Goal: Task Accomplishment & Management: Manage account settings

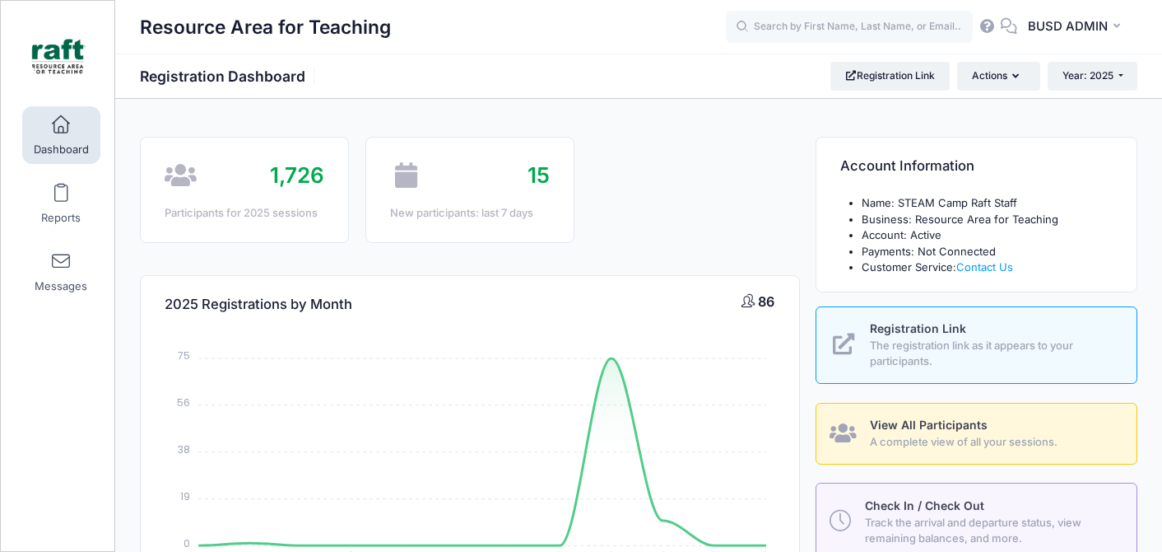
select select
click at [806, 20] on input "text" at bounding box center [849, 27] width 247 height 33
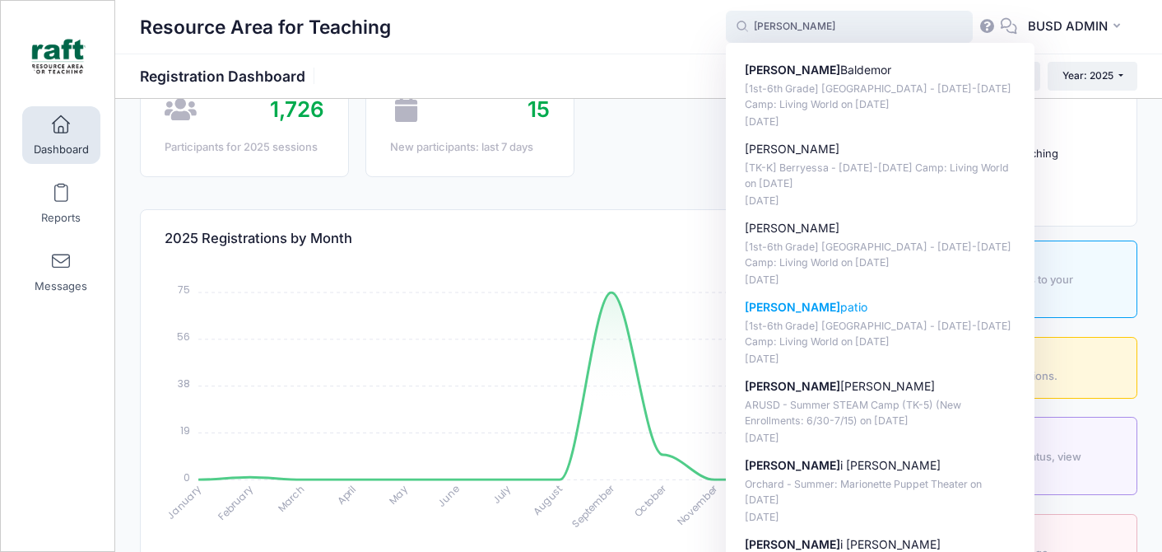
scroll to position [69, 0]
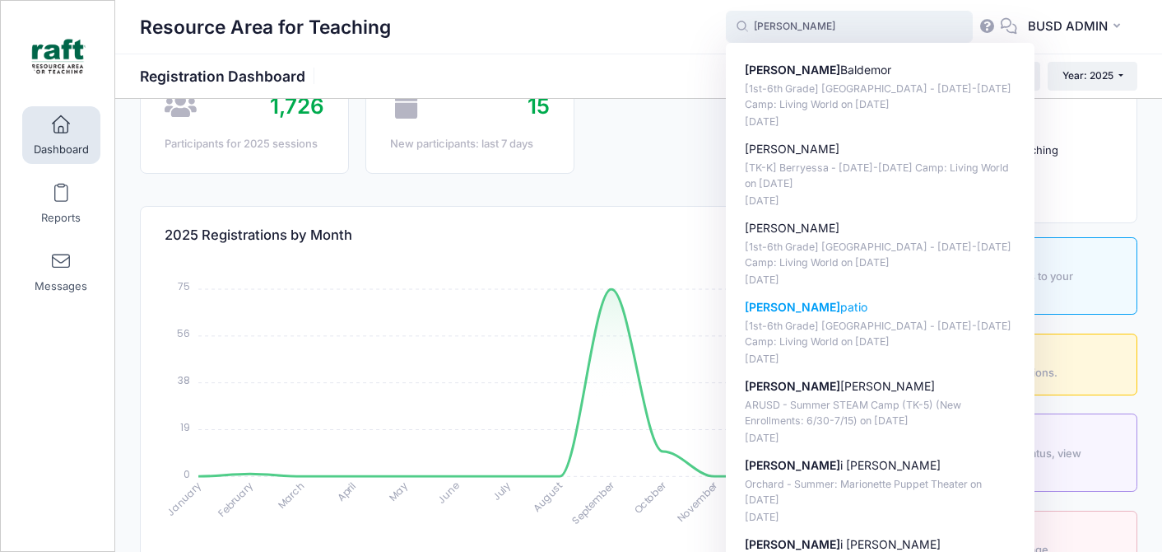
click at [806, 325] on p "[1st-6th Grade] [GEOGRAPHIC_DATA] - [DATE]-[DATE] Camp: Living World on [DATE]" at bounding box center [881, 334] width 272 height 30
type input "Alex patio ([1st-6th Grade] Berryessa - Oct 6-10 Camp: Living World, Oct-06, 20…"
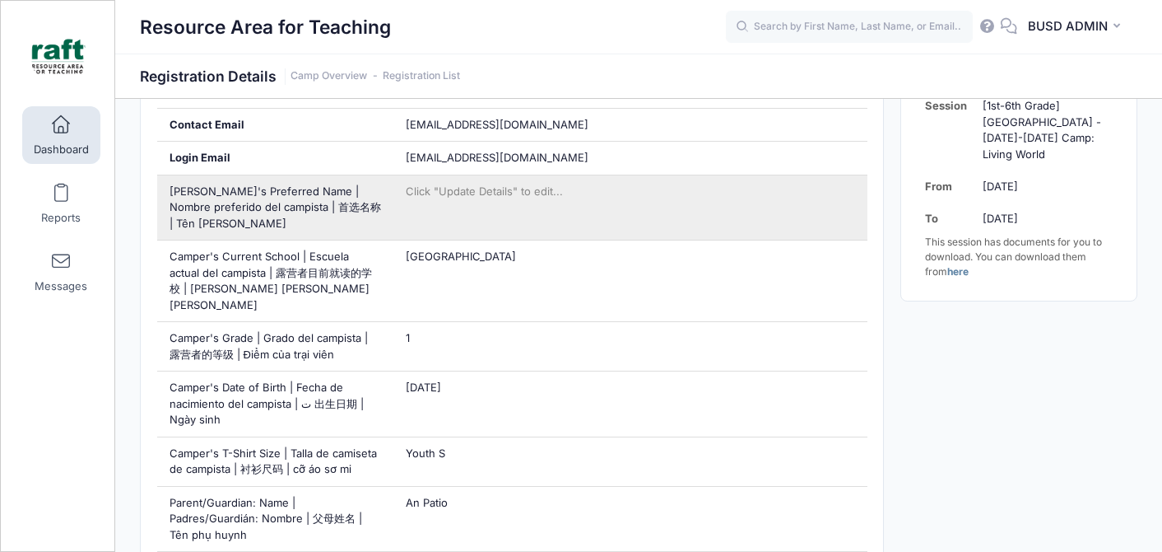
scroll to position [409, 0]
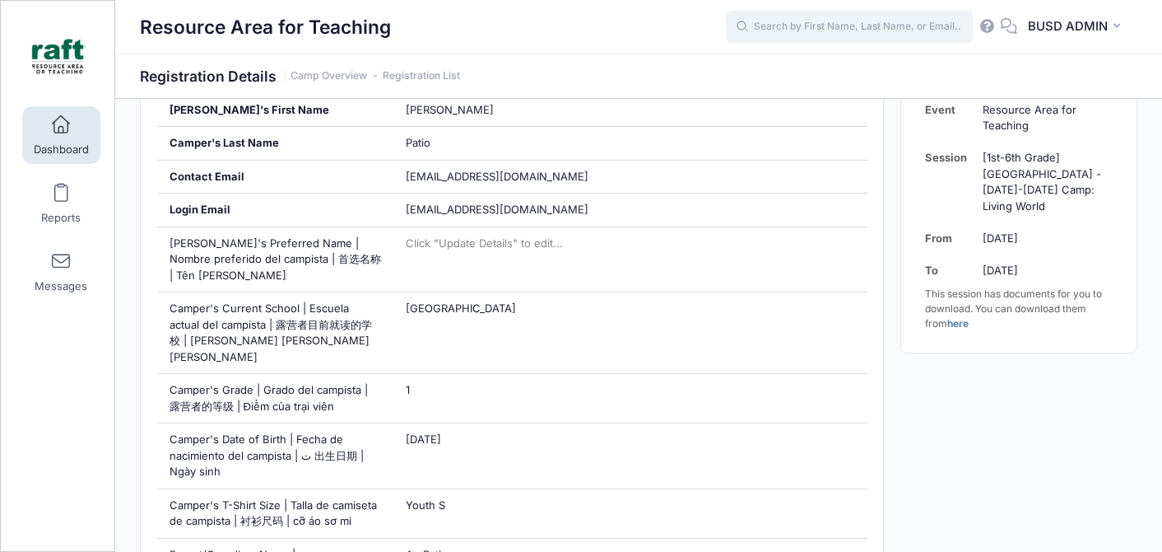
click at [802, 14] on input "text" at bounding box center [849, 27] width 247 height 33
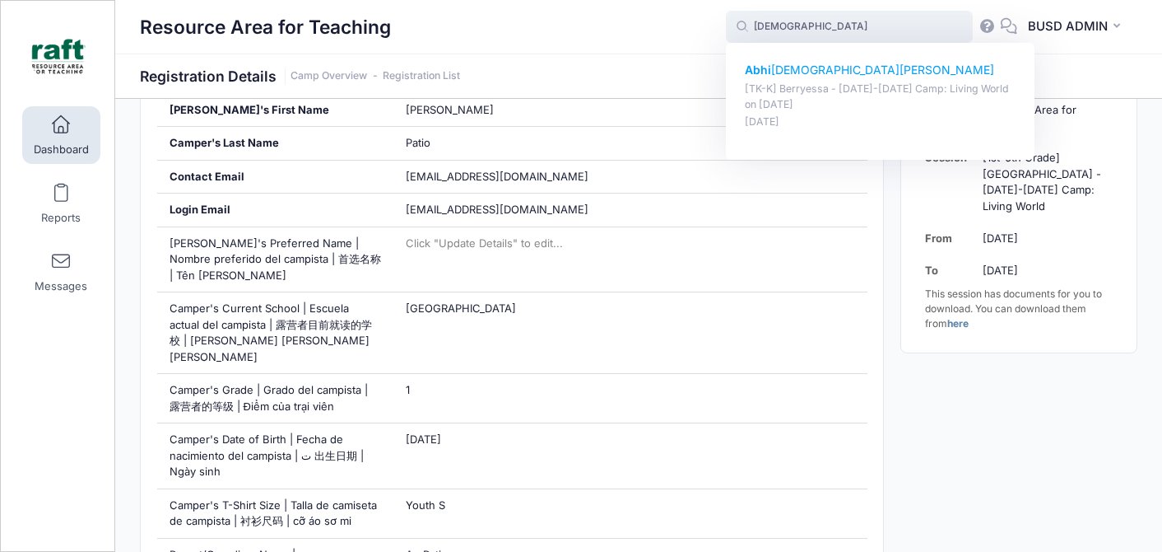
click at [935, 83] on p "[TK-K] Berryessa - [DATE]-[DATE] Camp: Living World on [DATE]" at bounding box center [881, 97] width 272 height 30
type input "Abhijeet Saini ([TK-K] Berryessa - Oct 6-10 Camp: Living World, Oct-06, 2025)"
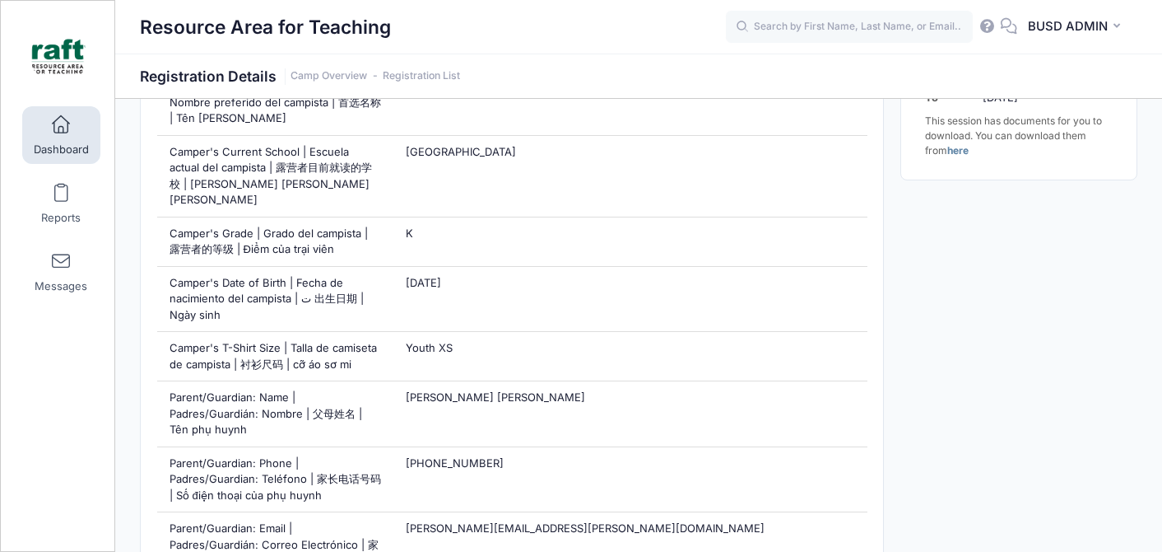
scroll to position [517, 0]
click at [824, 22] on input "text" at bounding box center [849, 27] width 247 height 33
type input "j"
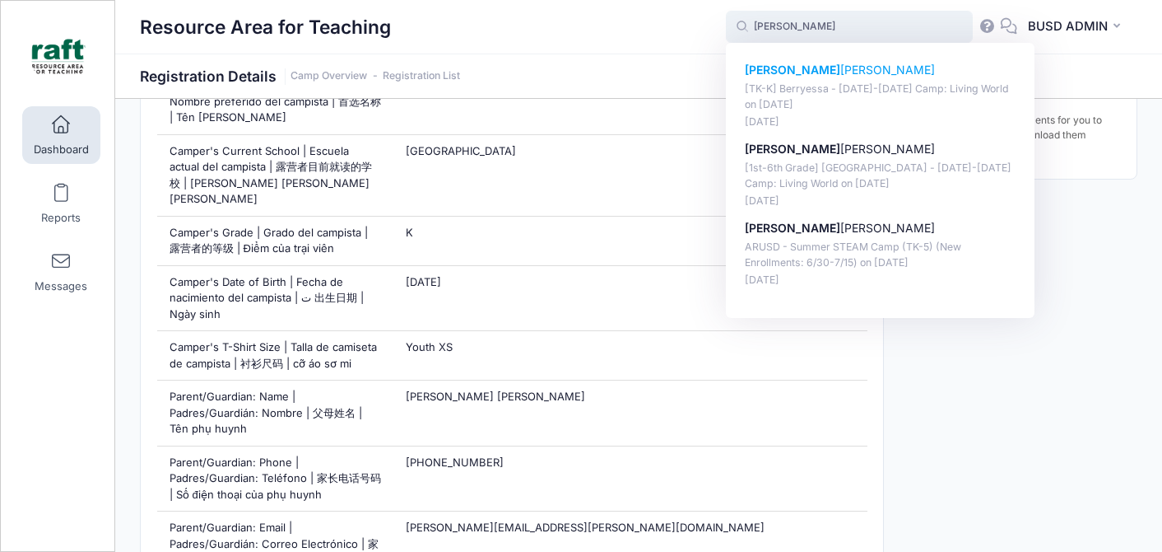
click at [820, 109] on p "[TK-K] Berryessa - [DATE]-[DATE] Camp: Living World on [DATE]" at bounding box center [881, 97] width 272 height 30
type input "Isabella Magana ([TK-K] Berryessa - Oct 6-10 Camp: Living World, Oct-06, 2025)"
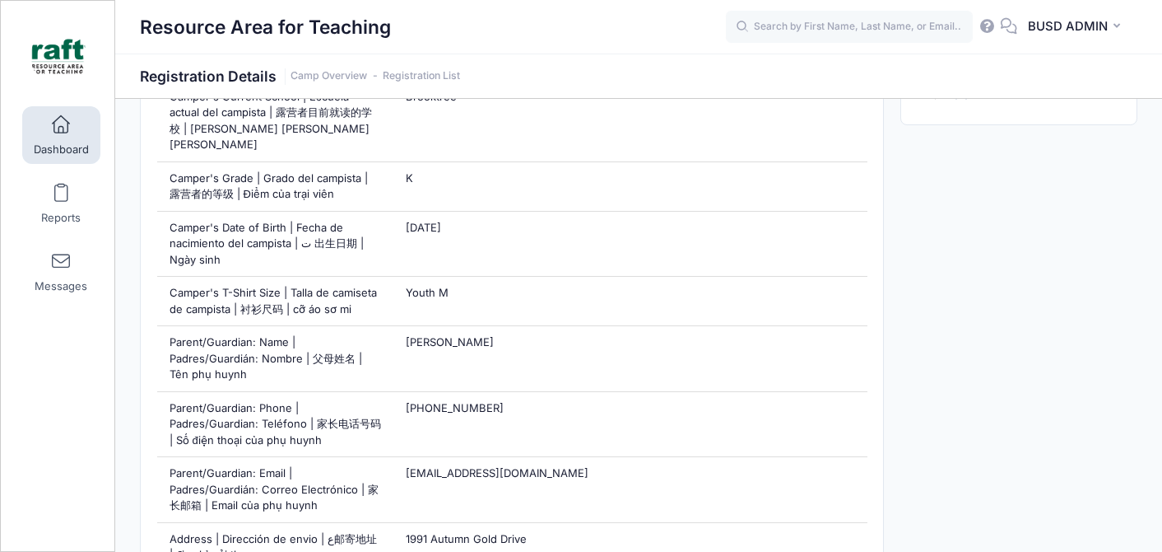
scroll to position [550, 0]
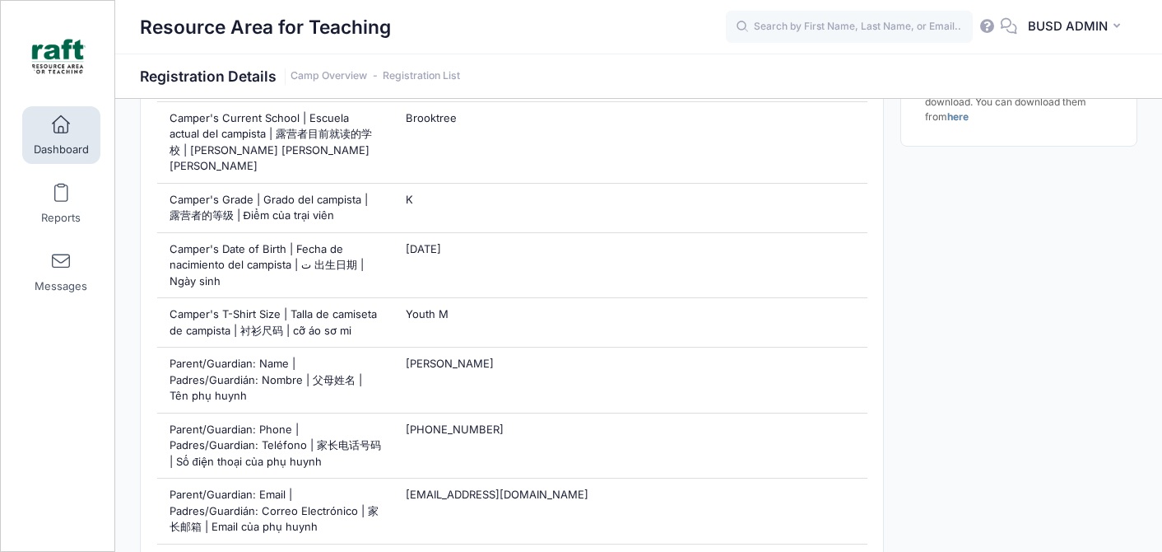
click at [843, 46] on div "Resource Area for Teaching BA" at bounding box center [638, 27] width 1047 height 54
click at [839, 24] on input "text" at bounding box center [849, 27] width 247 height 33
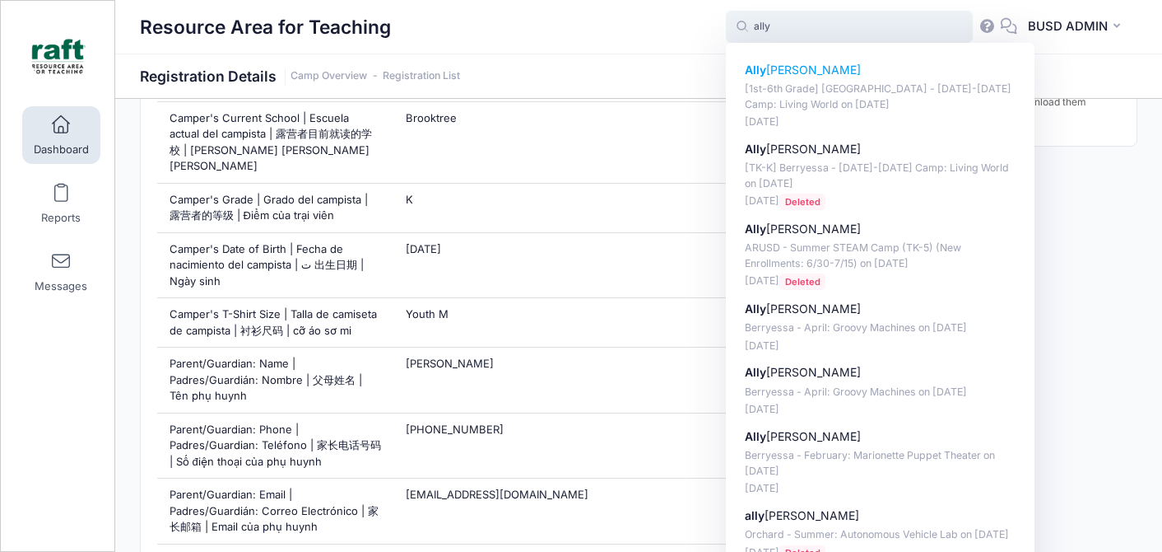
click at [846, 86] on p "[1st-6th Grade] Berryessa - Oct 6-10 Camp: Living World on Oct-06, 2025" at bounding box center [881, 97] width 272 height 30
type input "Ally Wang ([1st-6th Grade] Berryessa - Oct 6-10 Camp: Living World, Oct-06, 202…"
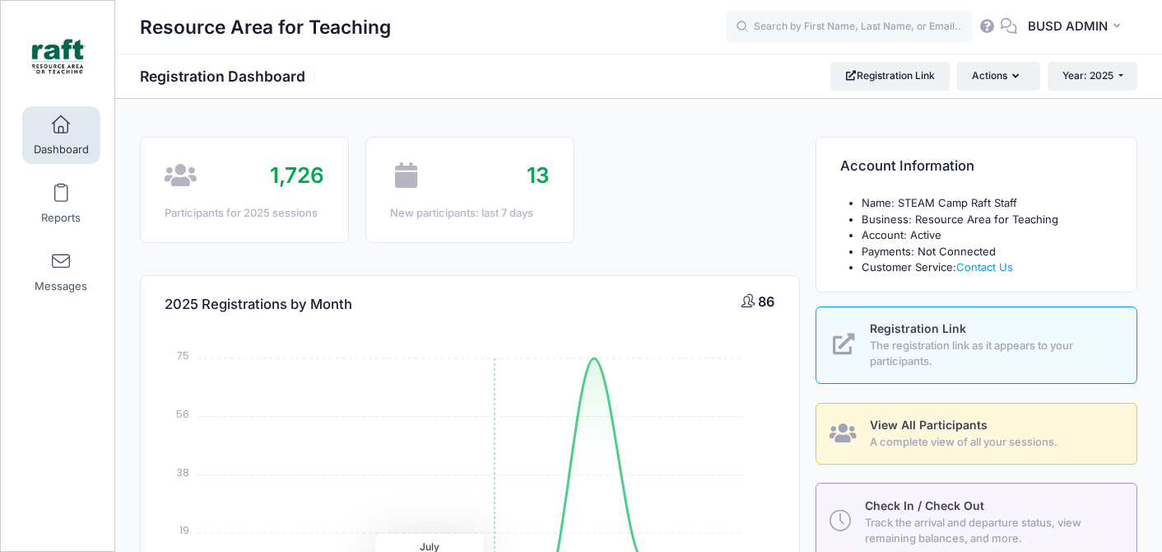
select select
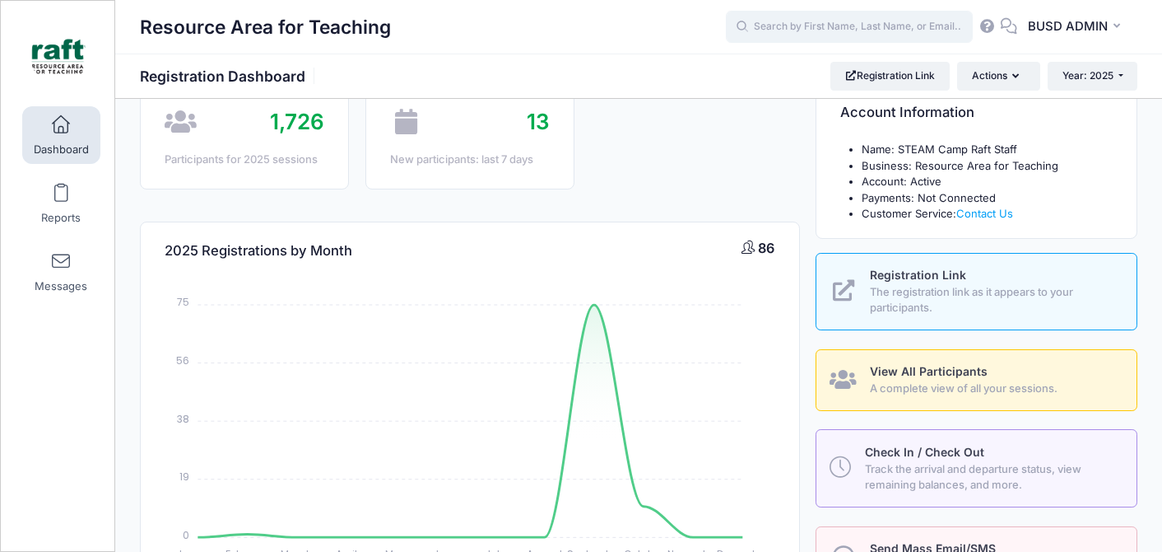
click at [835, 23] on input "text" at bounding box center [849, 27] width 247 height 33
type input "j"
type input "n"
type input "j"
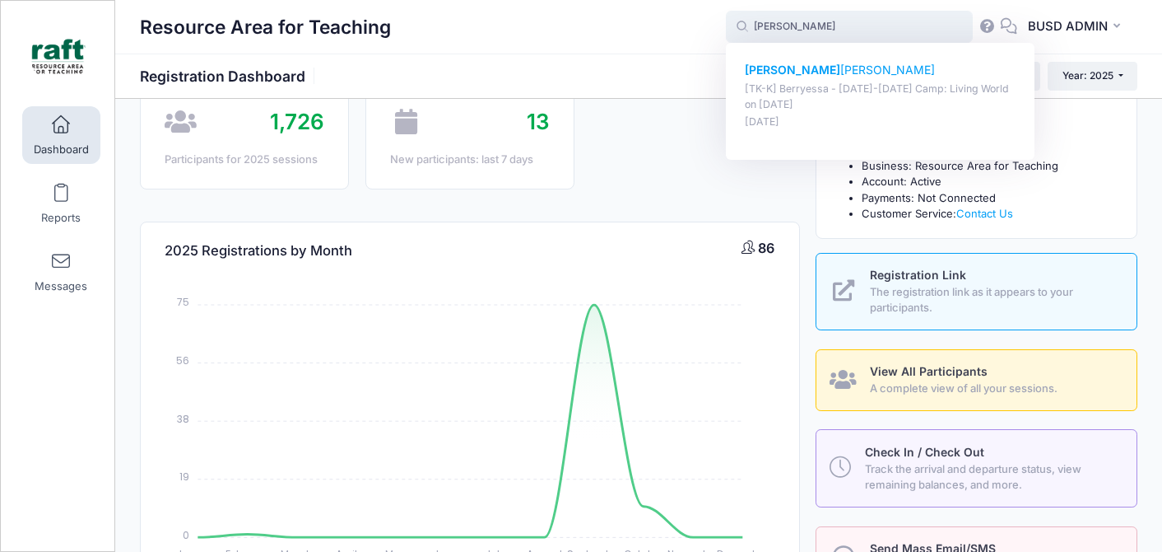
click at [869, 86] on p "[TK-K] Berryessa - Oct 6-10 Camp: Living World on Oct-06, 2025" at bounding box center [881, 97] width 272 height 30
type input "Jimmy Eustaquio ([TK-K] Berryessa - Oct 6-10 Camp: Living World, Oct-06, 2025)"
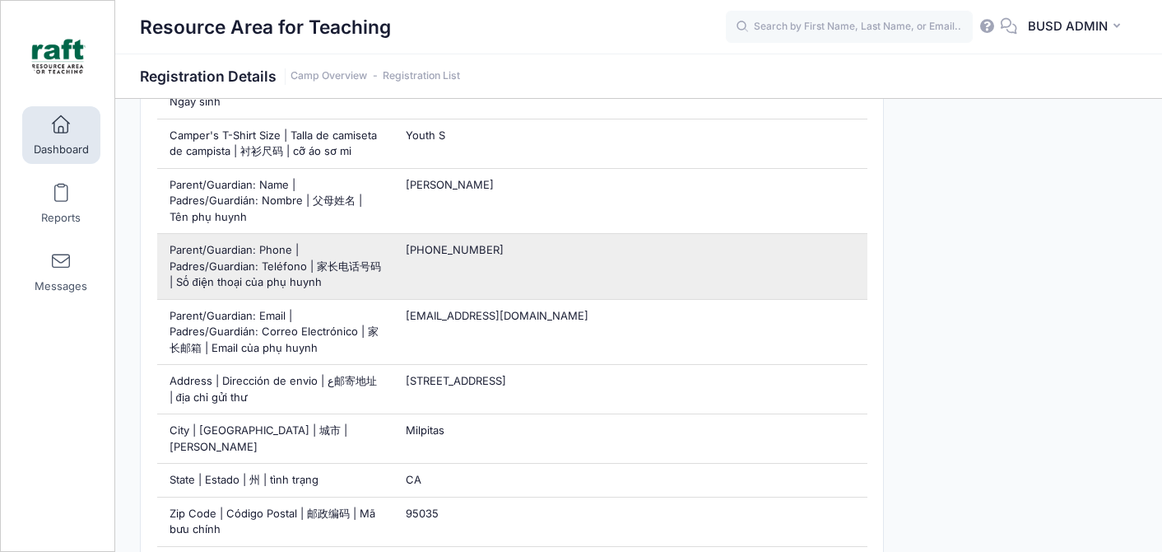
scroll to position [815, 0]
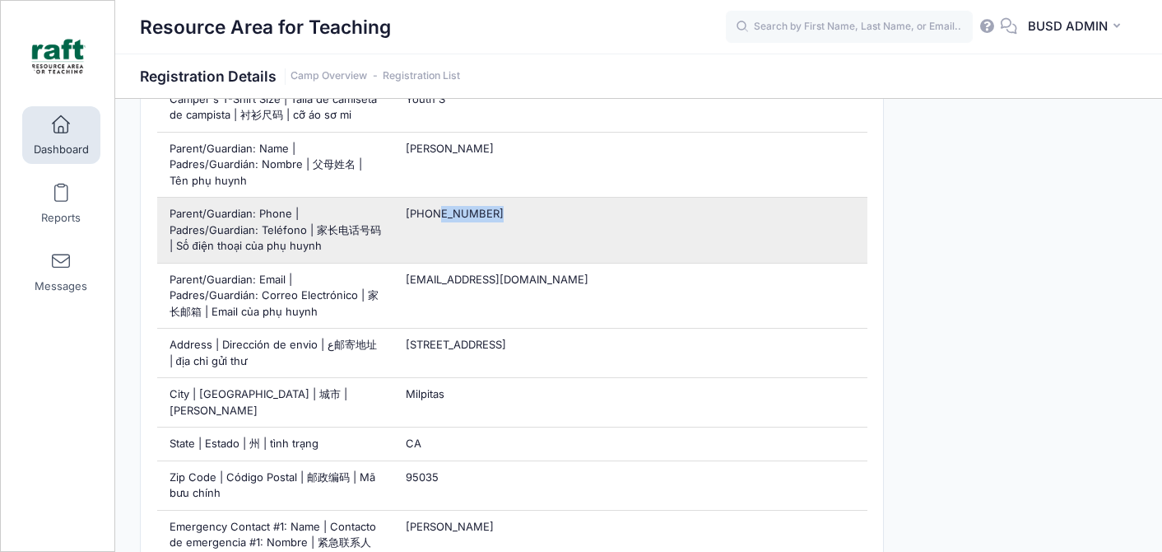
drag, startPoint x: 431, startPoint y: 198, endPoint x: 491, endPoint y: 198, distance: 60.1
click at [491, 198] on div "[PHONE_NUMBER]" at bounding box center [630, 230] width 473 height 65
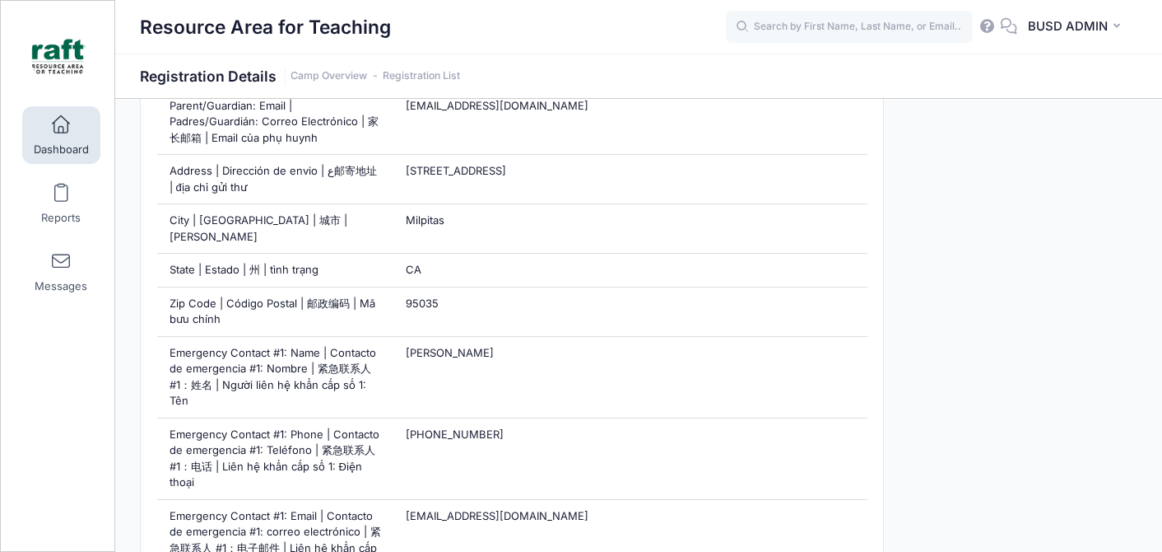
scroll to position [994, 0]
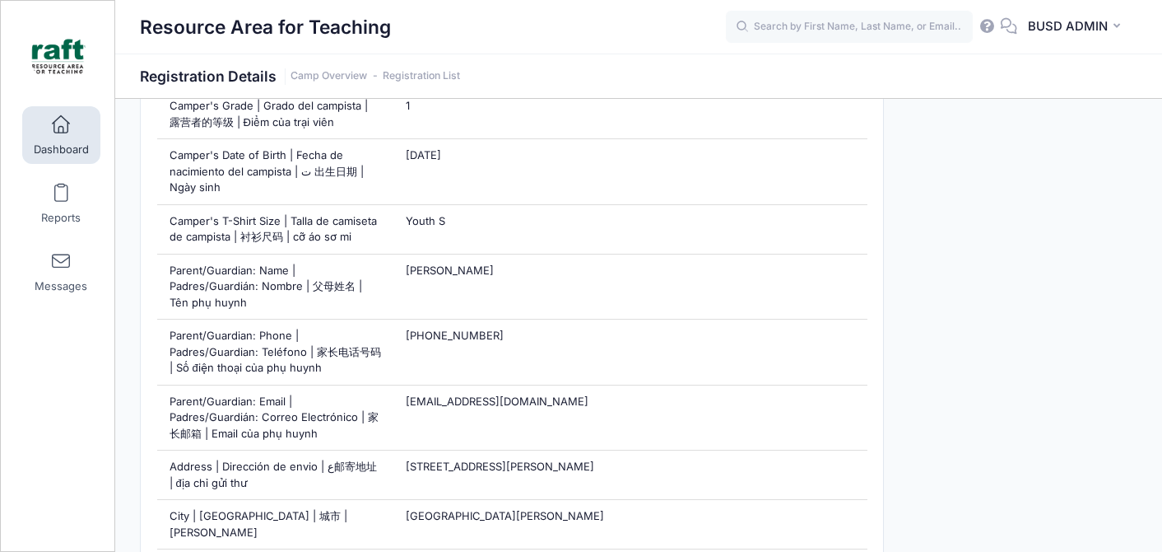
scroll to position [696, 0]
